Goal: Check status: Check status

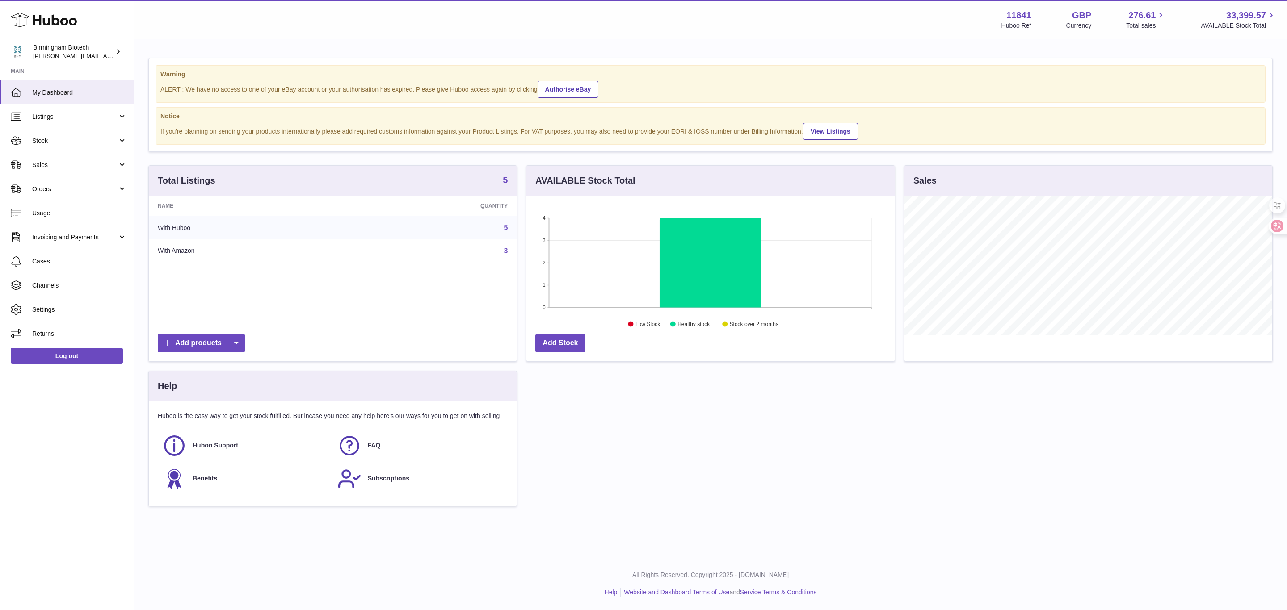
scroll to position [139, 367]
click at [106, 163] on span "Sales" at bounding box center [74, 165] width 85 height 8
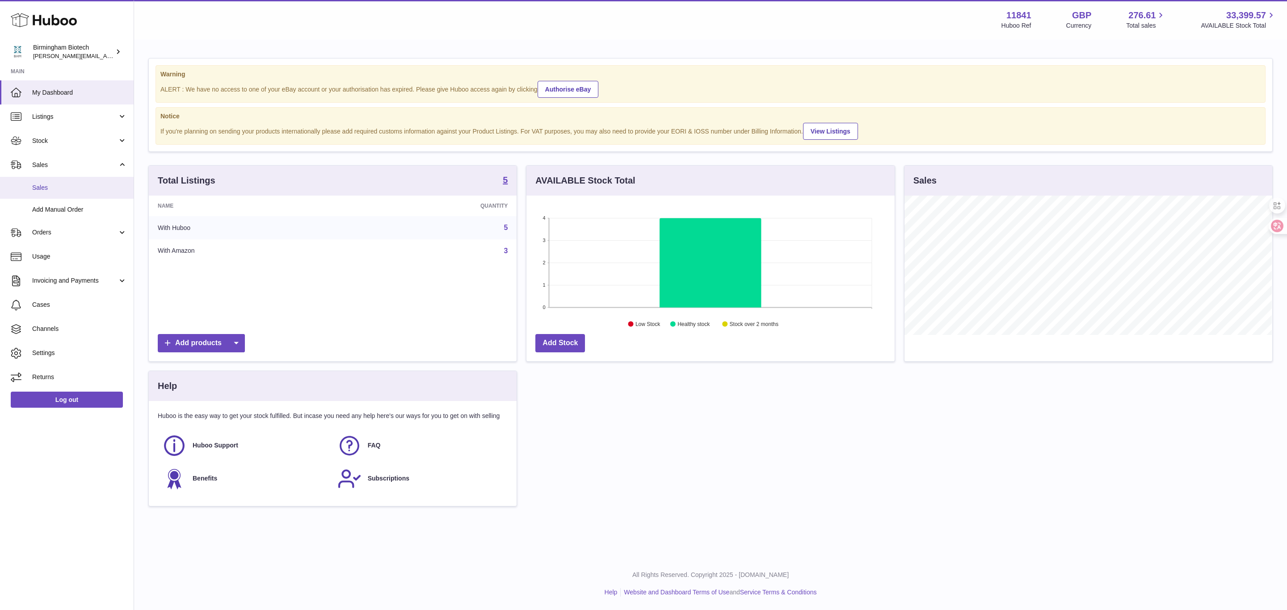
click at [95, 180] on link "Sales" at bounding box center [67, 188] width 134 height 22
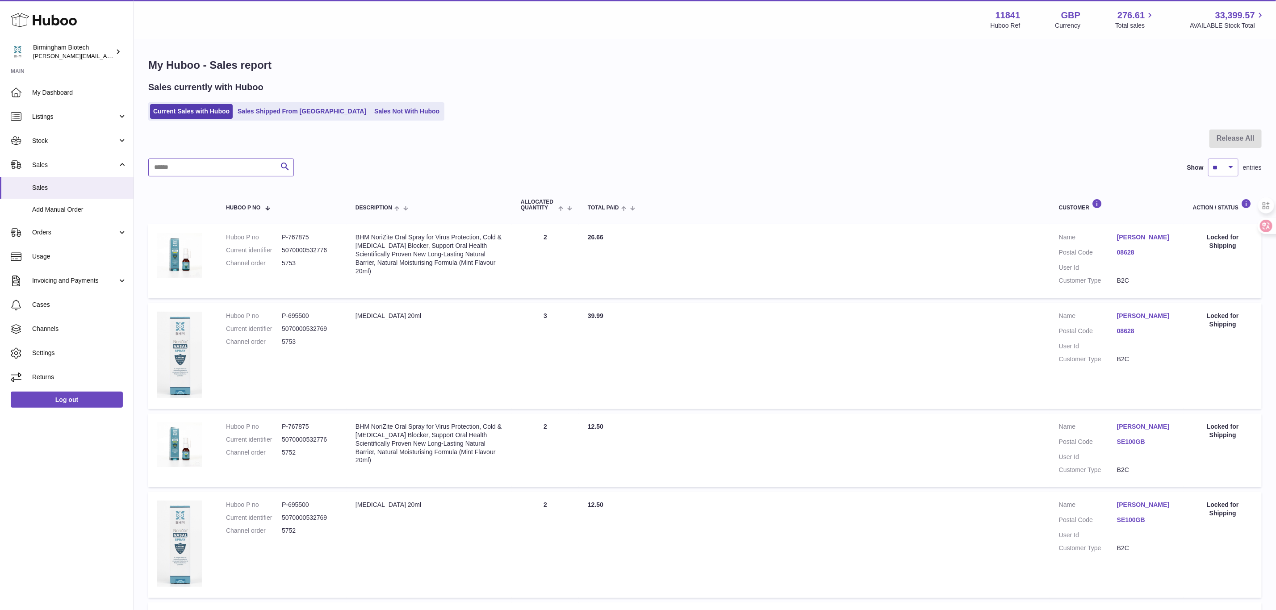
click at [161, 172] on input "text" at bounding box center [221, 168] width 146 height 18
click at [239, 112] on link "Sales Shipped From [GEOGRAPHIC_DATA]" at bounding box center [302, 111] width 135 height 15
click at [259, 101] on div "Sales currently with Huboo Current Sales with Huboo Sales Shipped From Huboo Sa…" at bounding box center [705, 100] width 1114 height 39
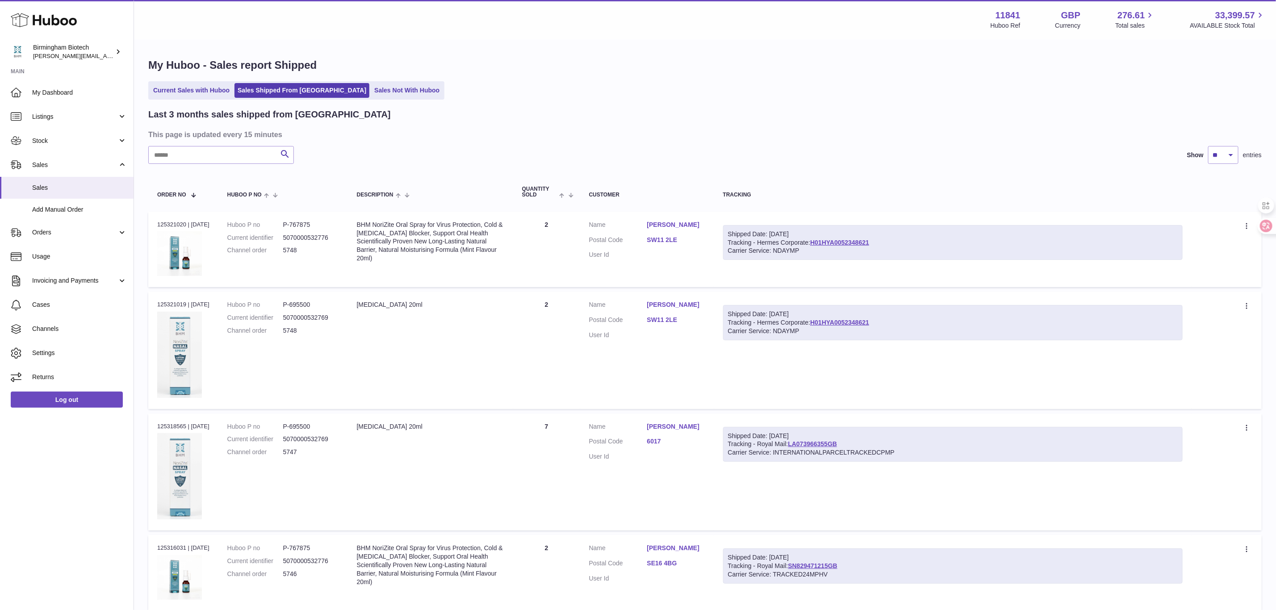
click at [224, 150] on input "text" at bounding box center [221, 155] width 146 height 18
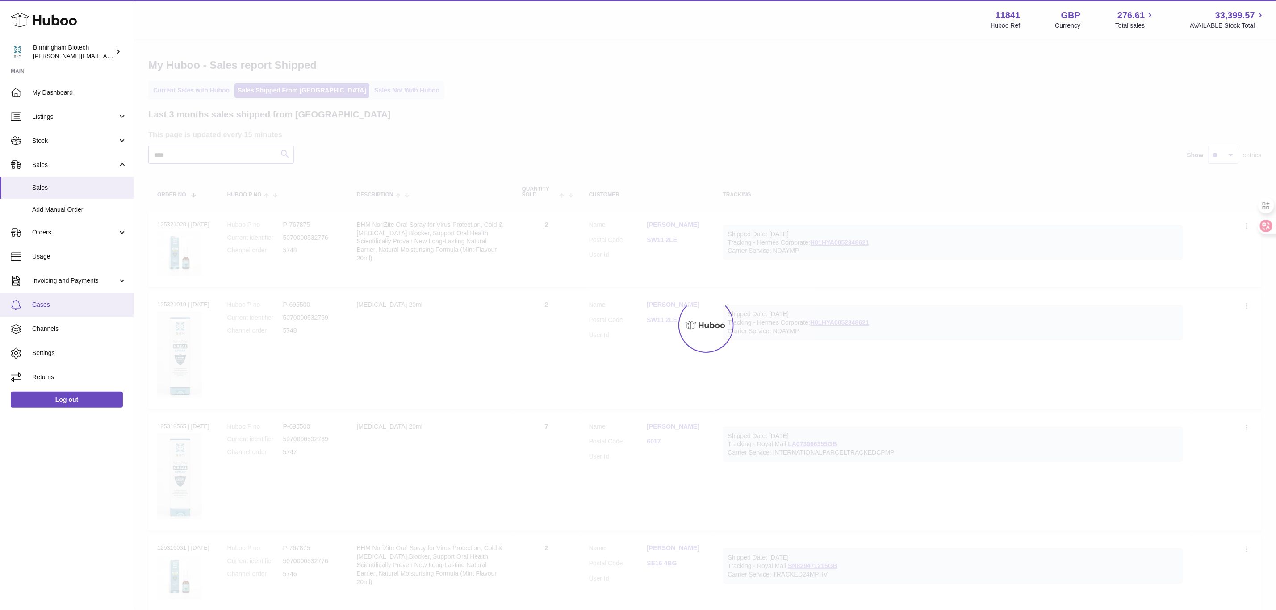
type input "****"
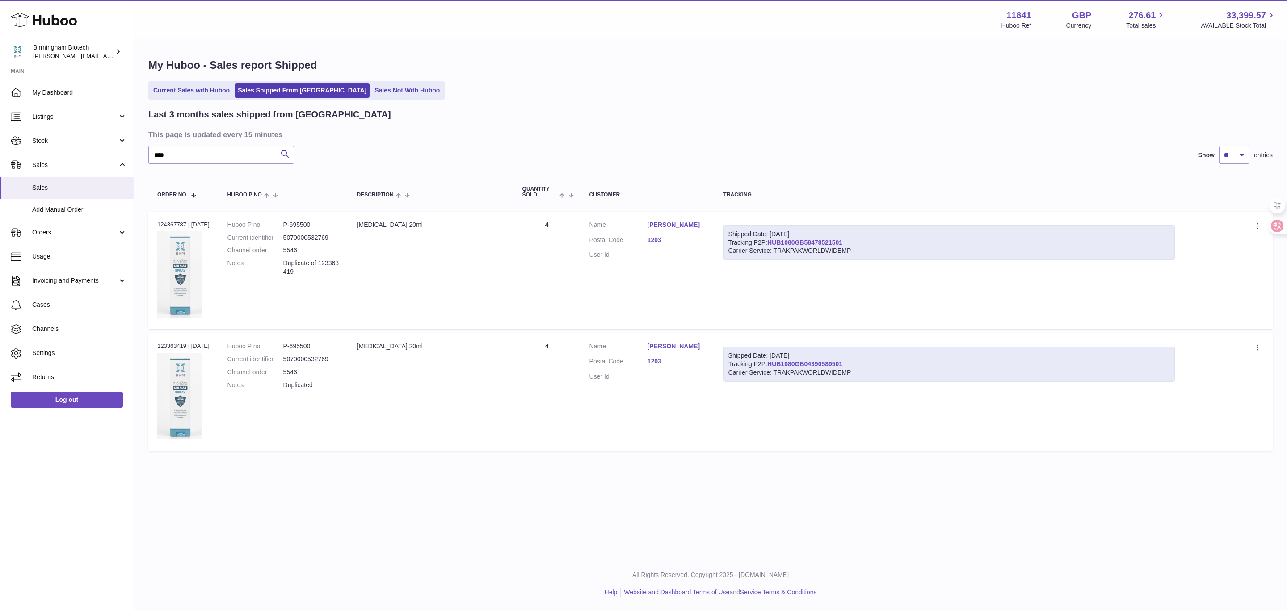
click at [819, 242] on link "HUB1080GB58478521501" at bounding box center [804, 242] width 75 height 7
